Goal: Navigation & Orientation: Find specific page/section

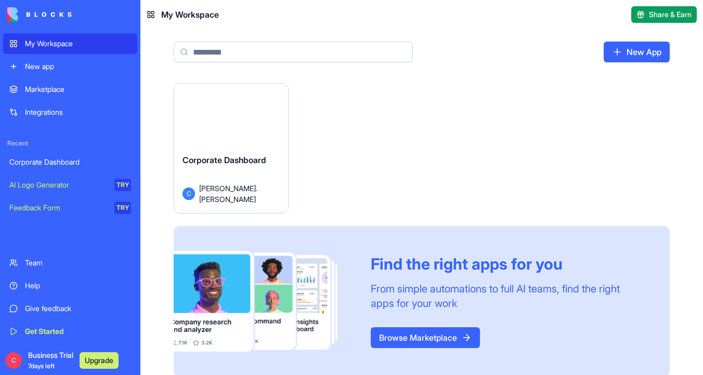
click at [233, 120] on button "Launch" at bounding box center [231, 119] width 78 height 21
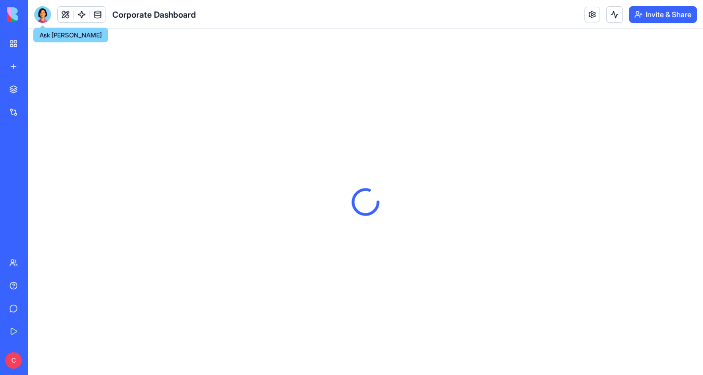
click at [42, 14] on div at bounding box center [42, 14] width 17 height 17
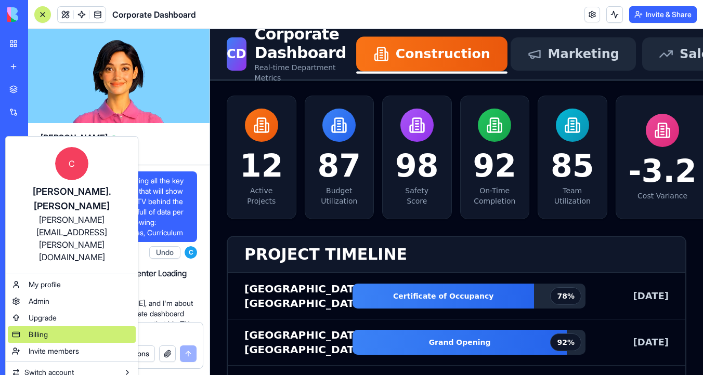
click at [98, 326] on div "Billing" at bounding box center [72, 334] width 128 height 17
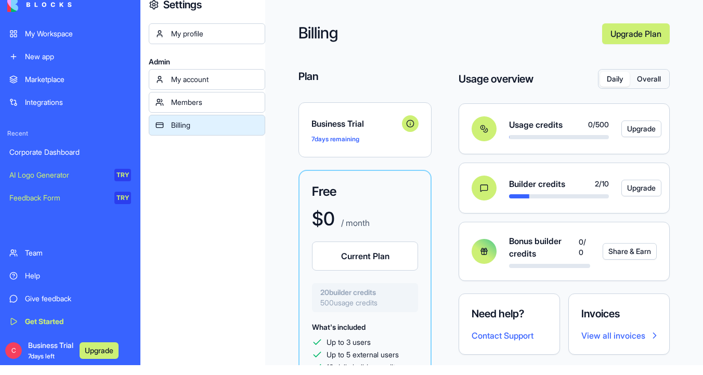
scroll to position [16, 0]
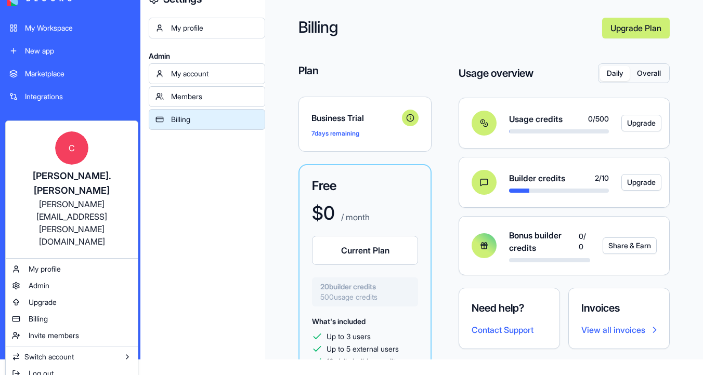
click at [7, 346] on html "My Workspace New app Marketplace Integrations Recent Corporate Dashboard AI Log…" at bounding box center [351, 171] width 703 height 375
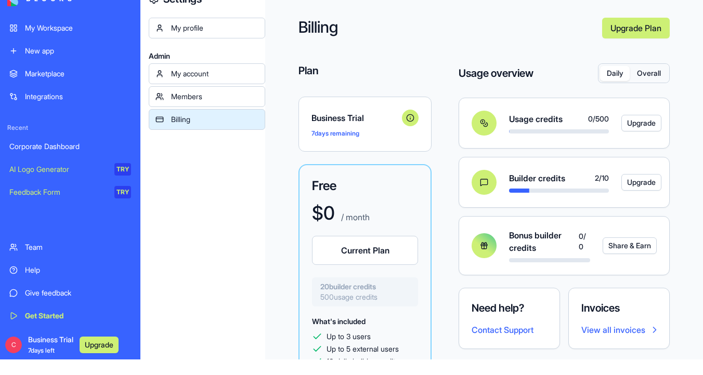
click at [167, 171] on div "My profile Admin My account Members Billing" at bounding box center [207, 205] width 116 height 375
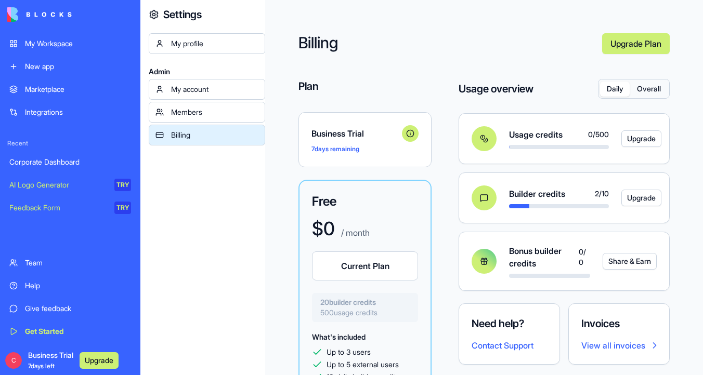
click at [46, 49] on link "My Workspace" at bounding box center [70, 43] width 134 height 21
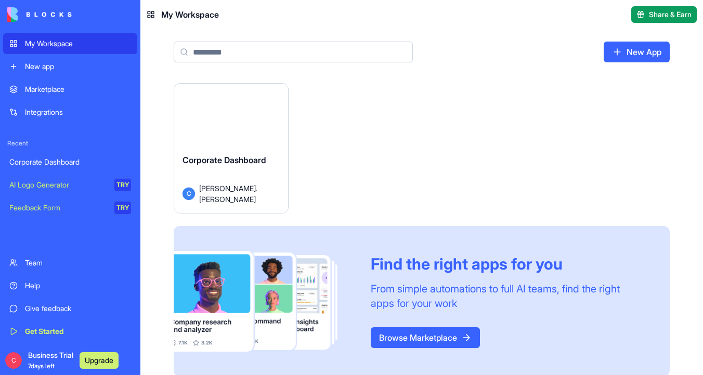
click at [234, 136] on div "Launch" at bounding box center [231, 119] width 114 height 71
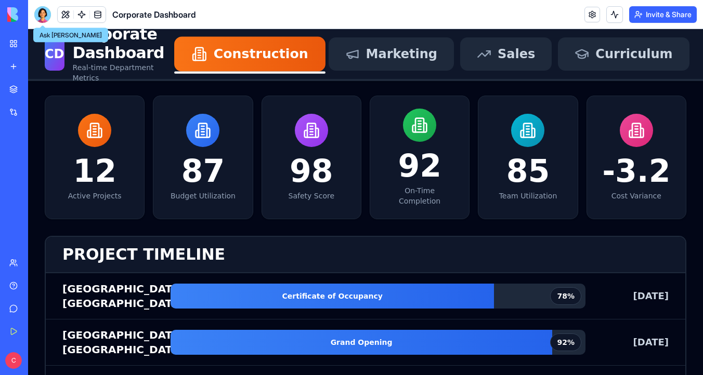
click at [47, 11] on div at bounding box center [42, 14] width 17 height 17
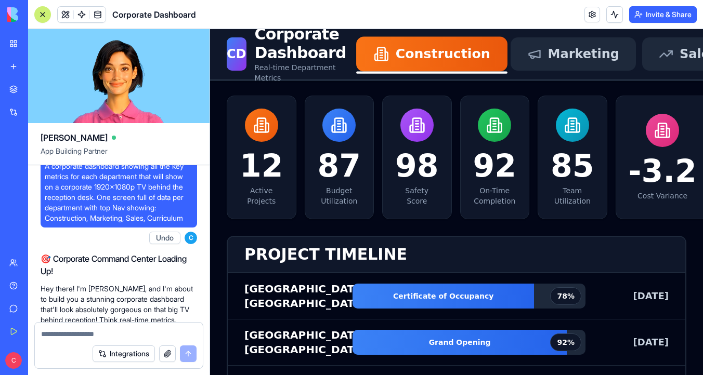
scroll to position [16, 0]
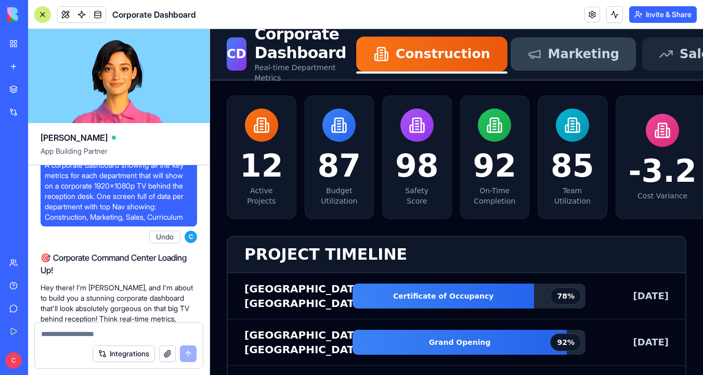
click at [548, 58] on span "Marketing" at bounding box center [583, 54] width 71 height 17
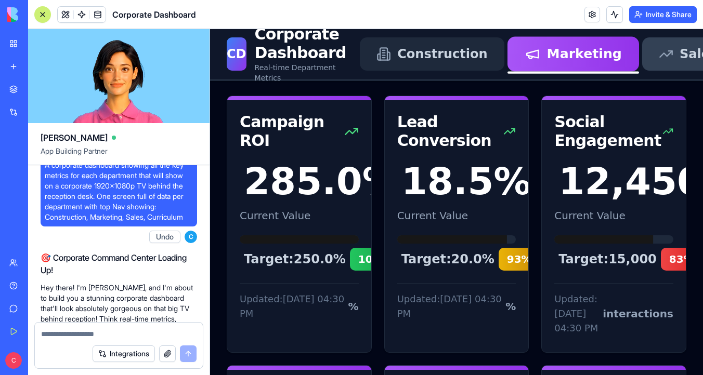
click at [679, 58] on span "Sales" at bounding box center [697, 54] width 37 height 17
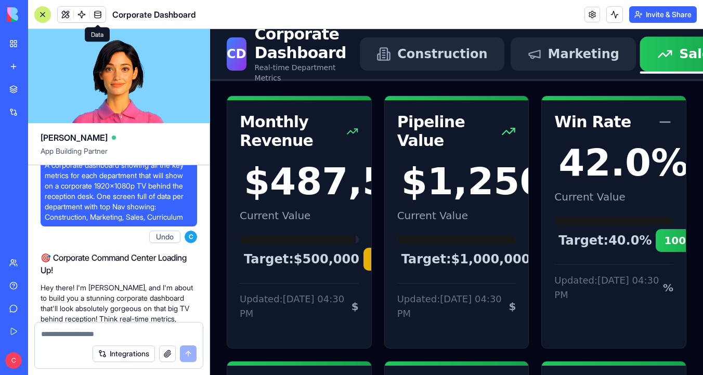
click at [96, 17] on link at bounding box center [98, 15] width 16 height 16
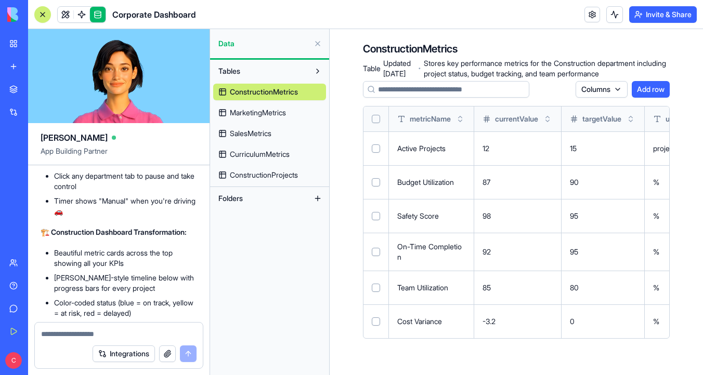
scroll to position [1063, 0]
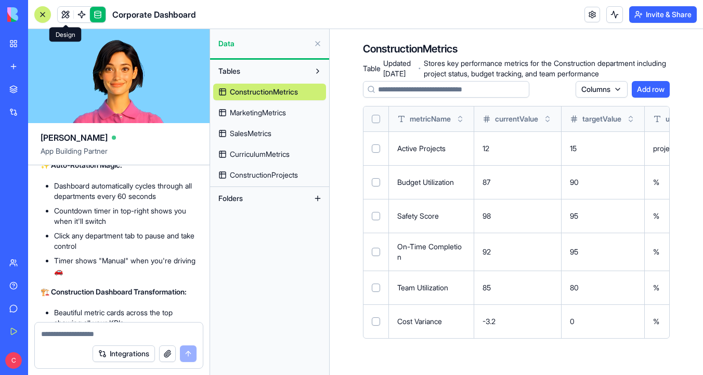
click at [68, 15] on link at bounding box center [66, 15] width 16 height 16
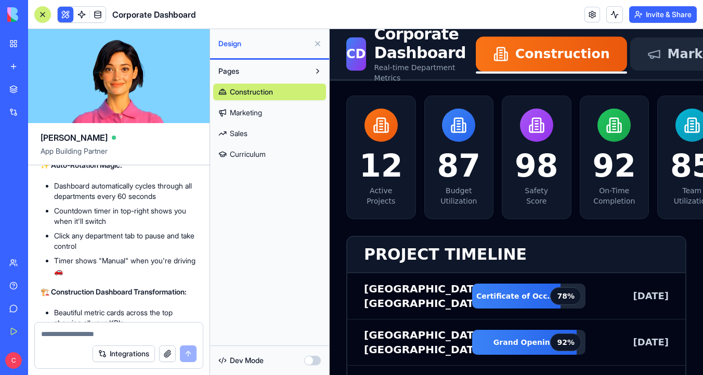
click at [272, 97] on span "Construction" at bounding box center [251, 92] width 43 height 10
click at [267, 116] on link "Marketing" at bounding box center [269, 112] width 113 height 17
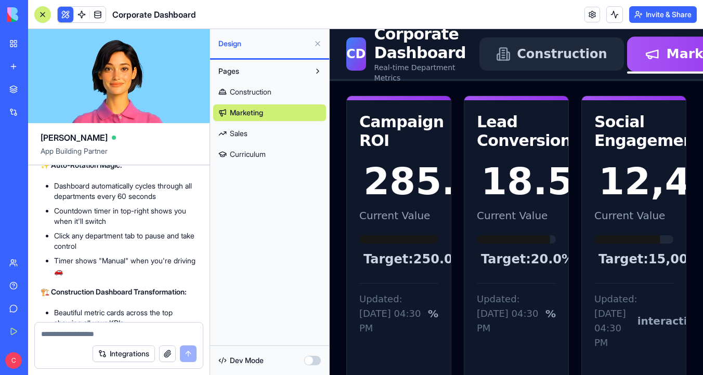
click at [261, 133] on link "Sales" at bounding box center [269, 133] width 113 height 17
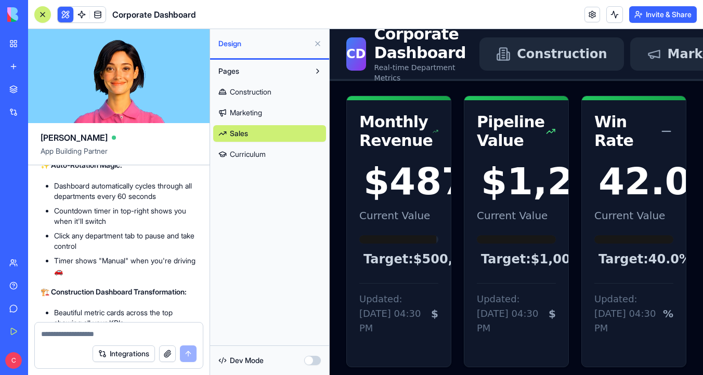
click at [268, 151] on link "Curriculum" at bounding box center [269, 154] width 113 height 17
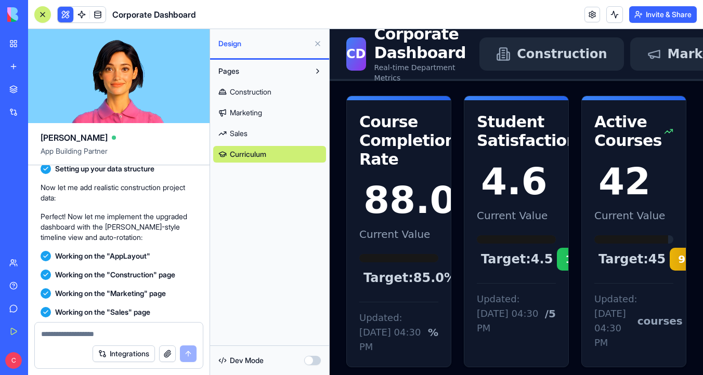
scroll to position [610, 0]
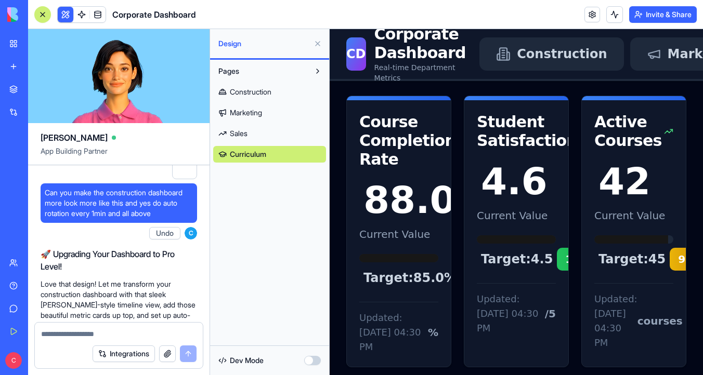
click at [187, 175] on div at bounding box center [184, 166] width 25 height 25
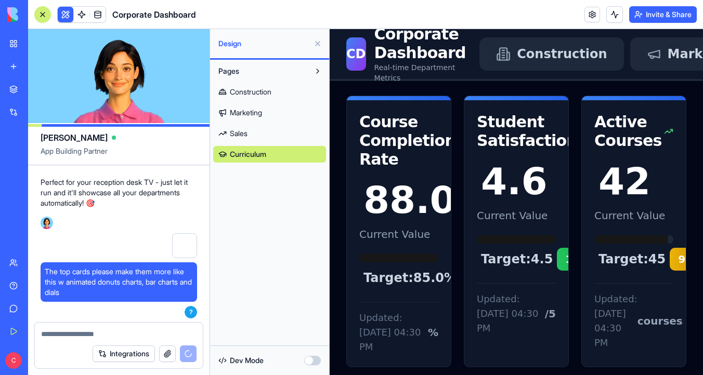
scroll to position [1512, 0]
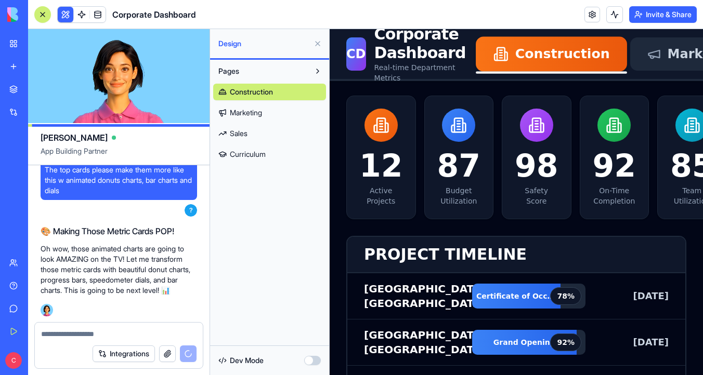
scroll to position [1531, 0]
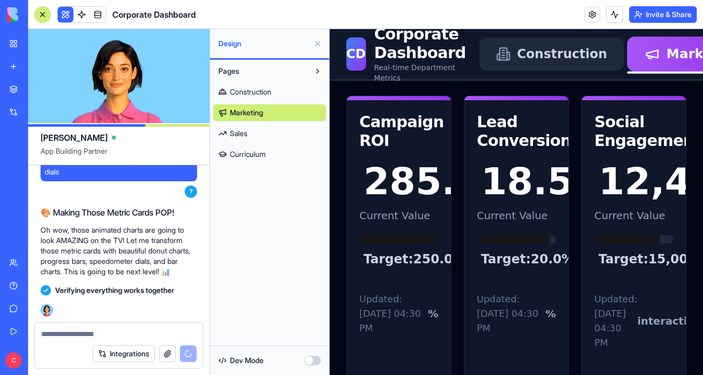
scroll to position [1813, 0]
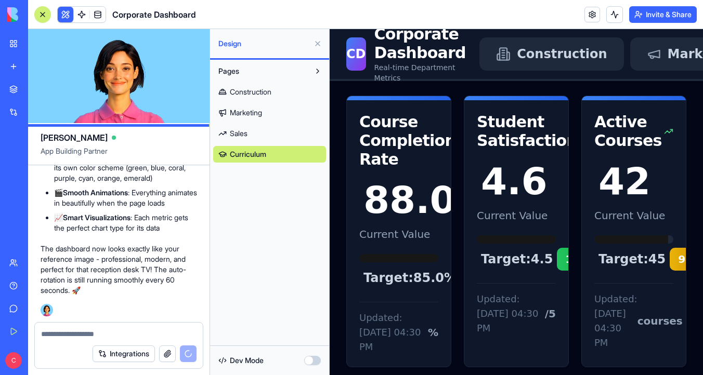
scroll to position [1863, 0]
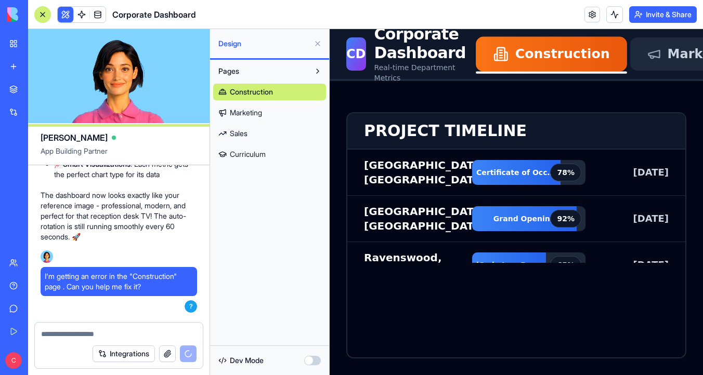
scroll to position [1848, 0]
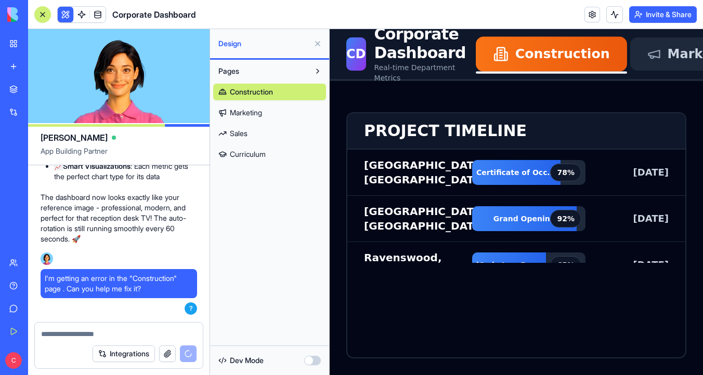
click at [45, 16] on div at bounding box center [42, 14] width 8 height 8
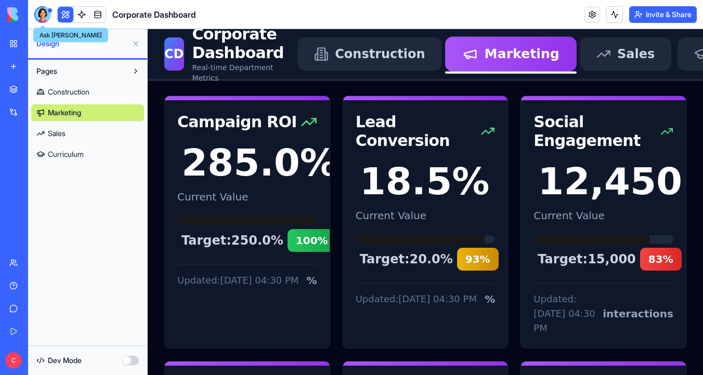
click at [42, 9] on div at bounding box center [42, 14] width 17 height 17
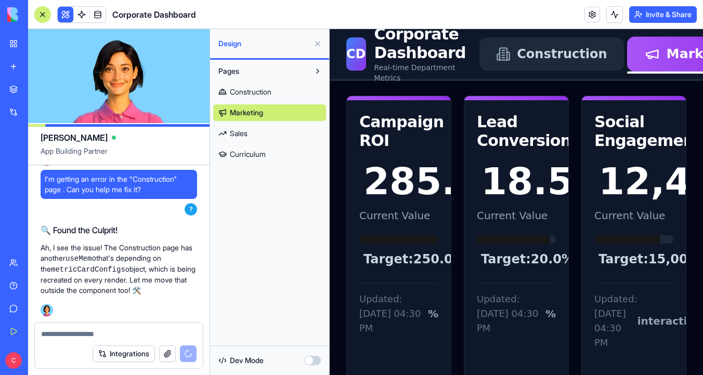
scroll to position [3368, 0]
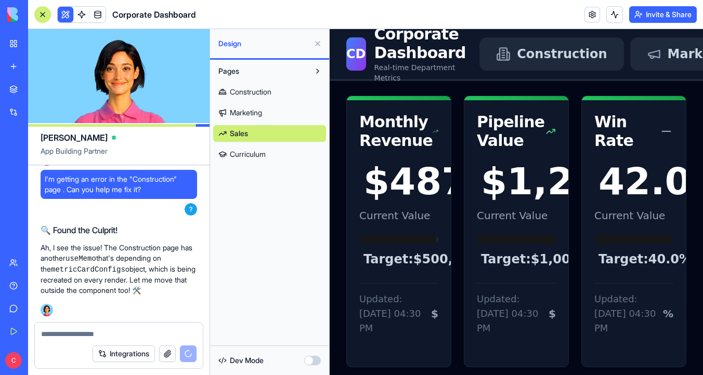
click at [265, 92] on span "Construction" at bounding box center [251, 92] width 42 height 10
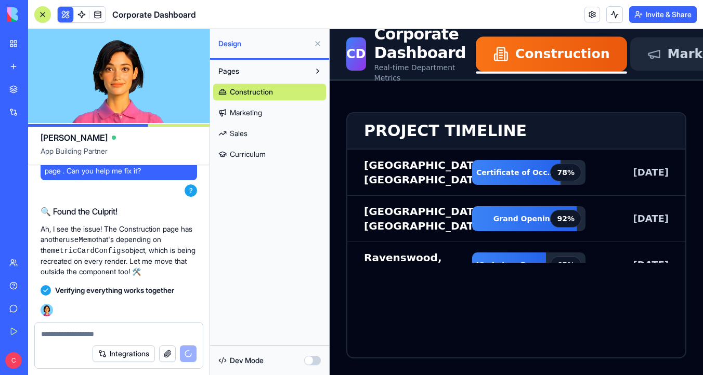
scroll to position [3502, 0]
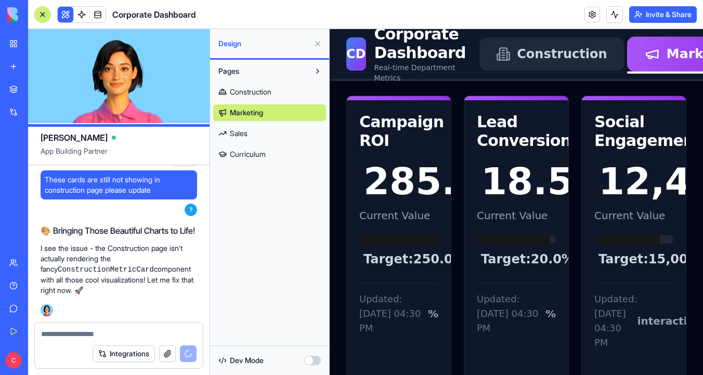
scroll to position [3700, 0]
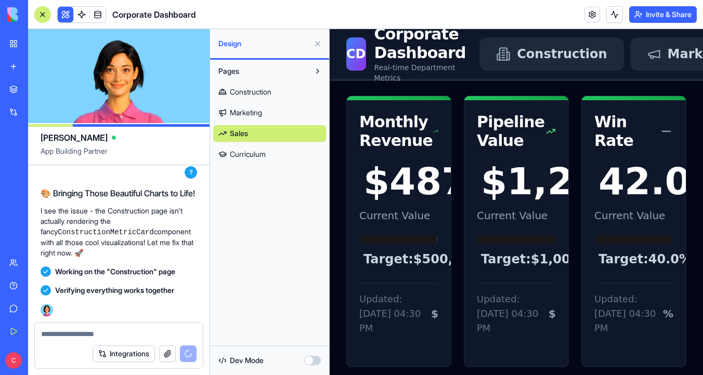
scroll to position [3843, 0]
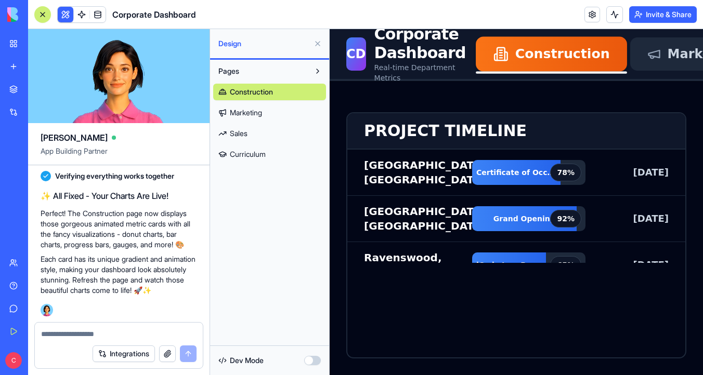
click at [269, 111] on link "Marketing" at bounding box center [269, 112] width 113 height 17
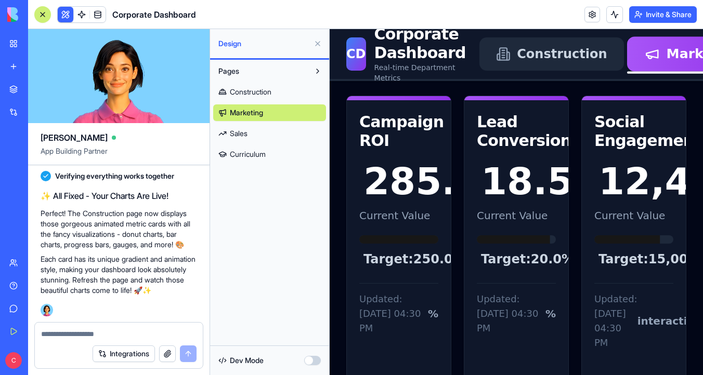
click at [266, 134] on link "Sales" at bounding box center [269, 133] width 113 height 17
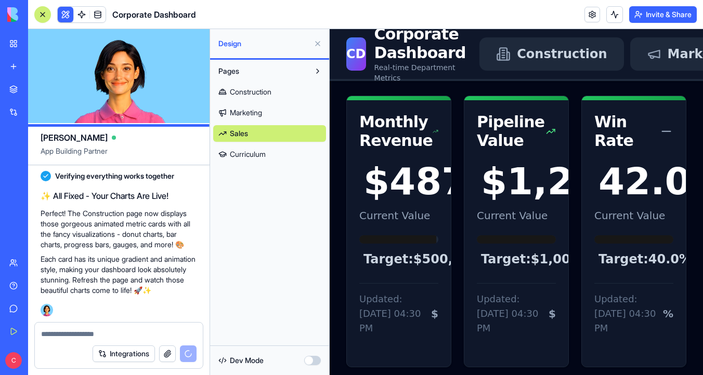
click at [254, 151] on span "Curriculum" at bounding box center [248, 154] width 36 height 10
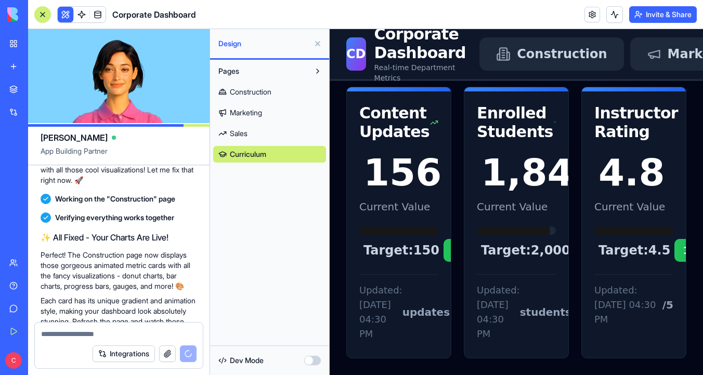
scroll to position [3893, 0]
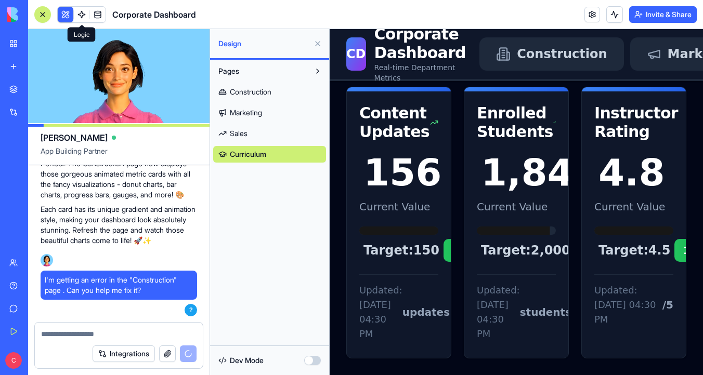
click at [82, 11] on link at bounding box center [82, 15] width 16 height 16
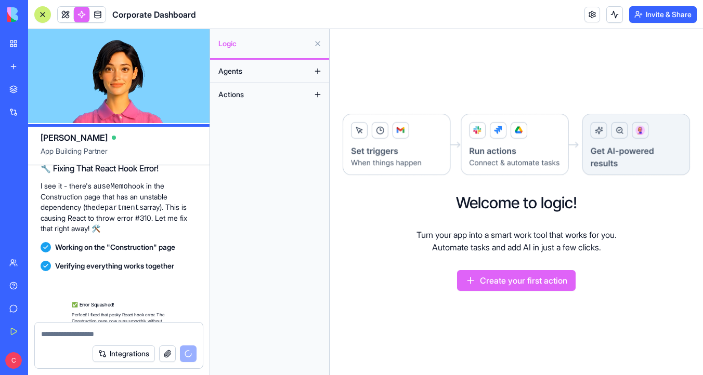
scroll to position [4155, 0]
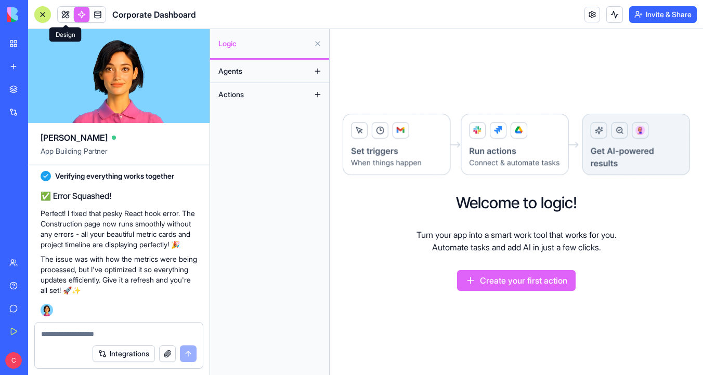
click at [64, 12] on link at bounding box center [66, 15] width 16 height 16
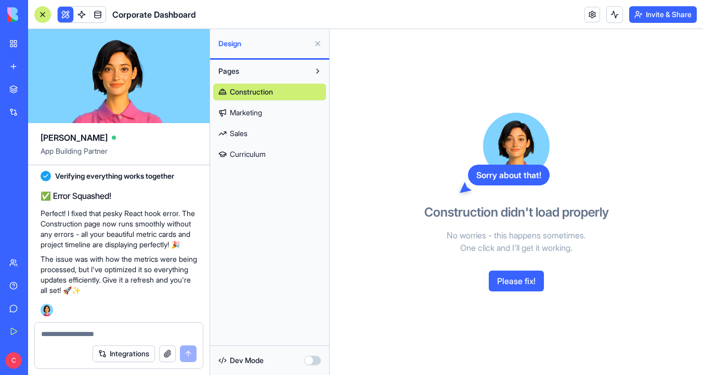
click at [266, 108] on link "Marketing" at bounding box center [269, 112] width 113 height 17
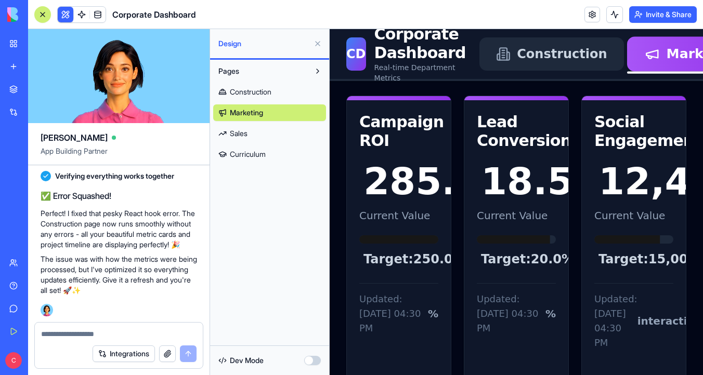
click at [270, 95] on span "Construction" at bounding box center [251, 92] width 42 height 10
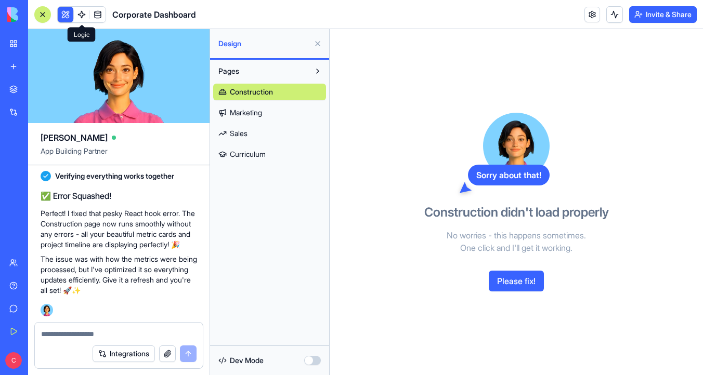
click at [83, 14] on span at bounding box center [97, 14] width 29 height 29
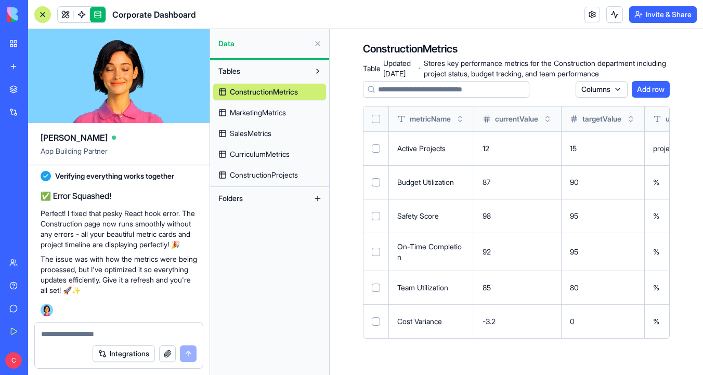
click at [83, 14] on link at bounding box center [82, 15] width 16 height 16
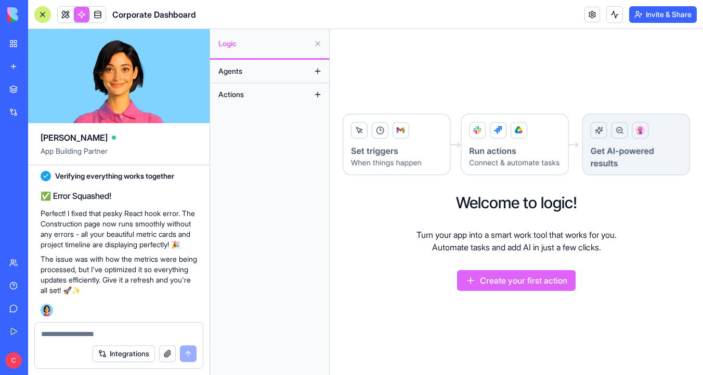
click at [317, 95] on button at bounding box center [317, 94] width 17 height 17
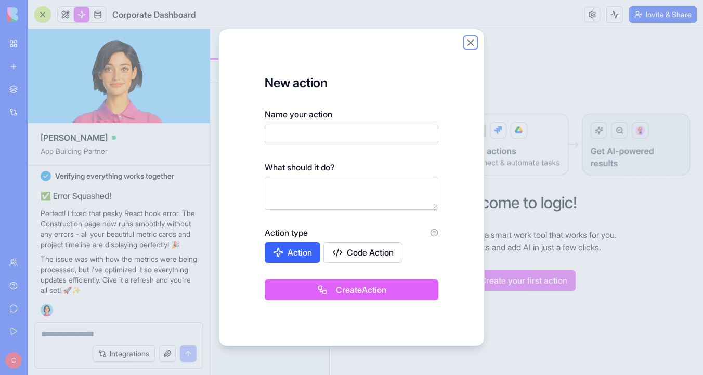
click at [472, 42] on button "Close" at bounding box center [470, 42] width 10 height 10
